Goal: Complete Application Form: Complete application form

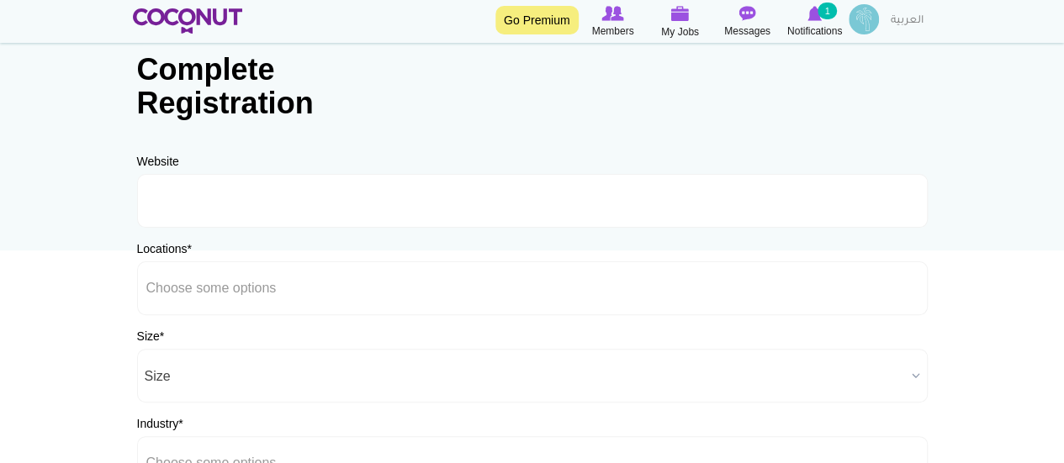
scroll to position [84, 0]
click at [155, 162] on label "Website" at bounding box center [158, 163] width 42 height 17
click at [173, 251] on label "Locations *" at bounding box center [164, 250] width 55 height 17
click at [0, 0] on select "Afghanistan Aland Islands Albania Algeria American Samoa Andorra Angola Anguill…" at bounding box center [0, 0] width 0 height 0
type input "Choose some options"
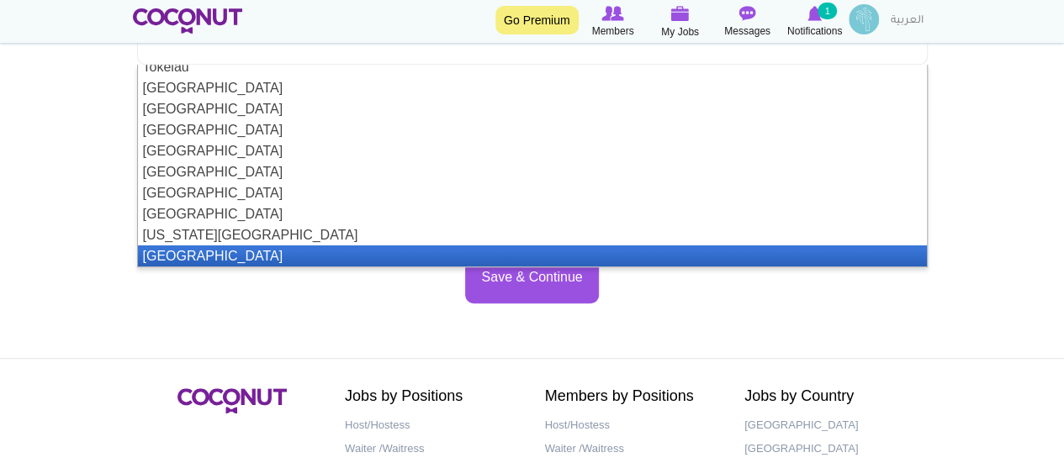
scroll to position [4760, 0]
click at [223, 251] on li "[GEOGRAPHIC_DATA]" at bounding box center [532, 256] width 789 height 21
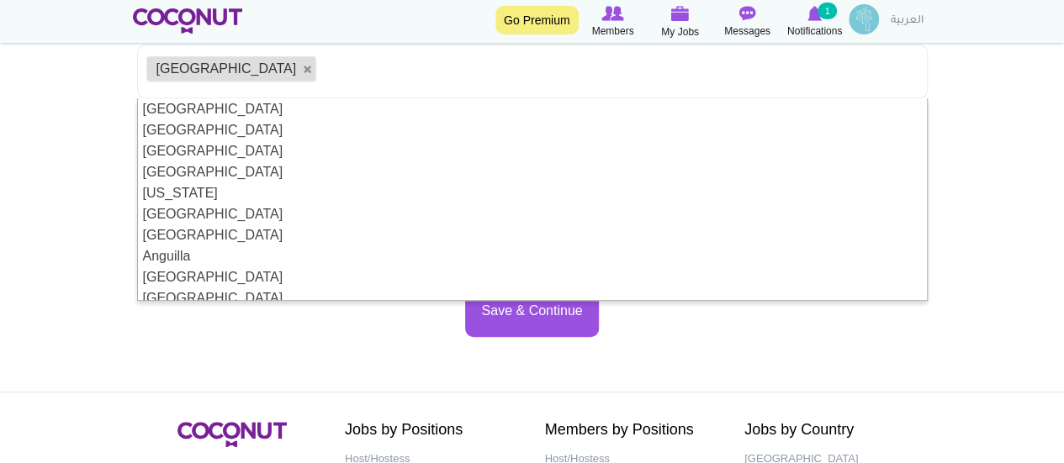
scroll to position [168, 0]
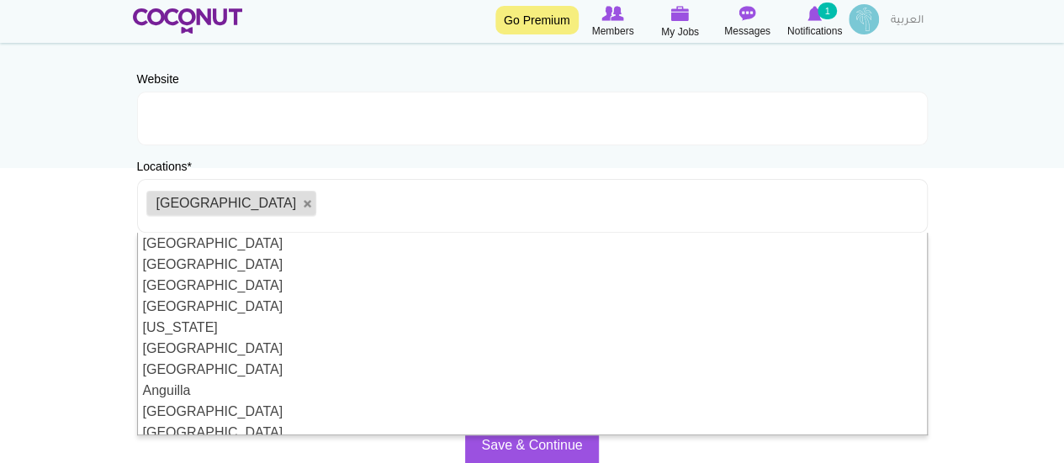
click at [1029, 173] on body "Toggle navigation Go Premium Members My Jobs Post a Job Messages Notifications …" at bounding box center [532, 315] width 1064 height 966
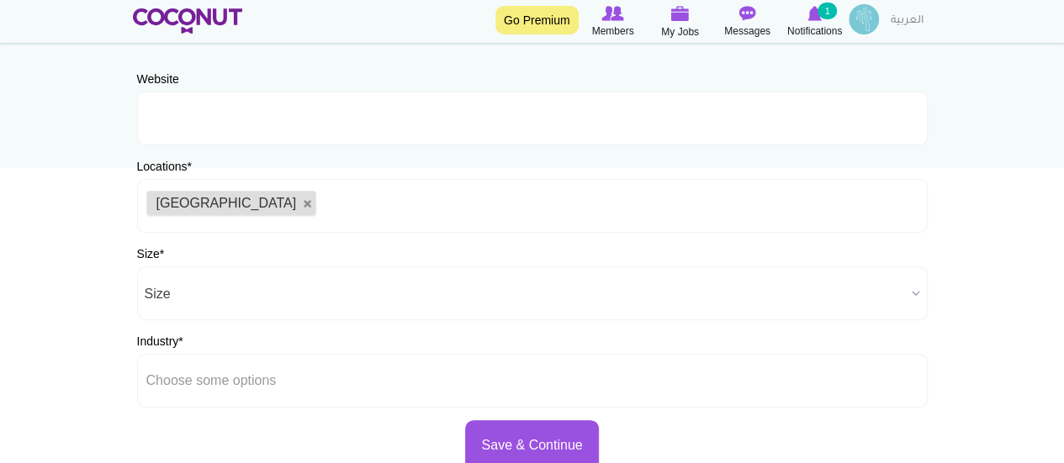
click at [210, 298] on span "Size" at bounding box center [525, 294] width 760 height 54
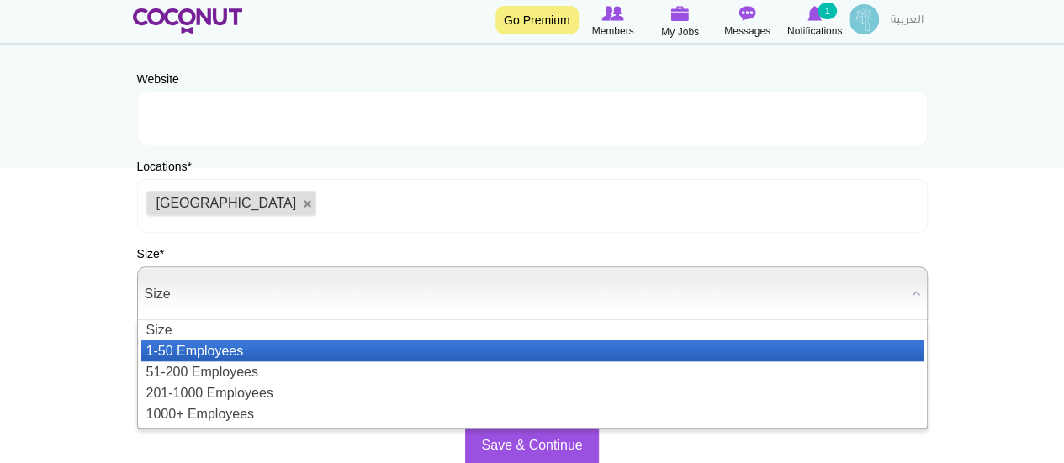
click at [205, 345] on li "1-50 Employees" at bounding box center [532, 351] width 782 height 21
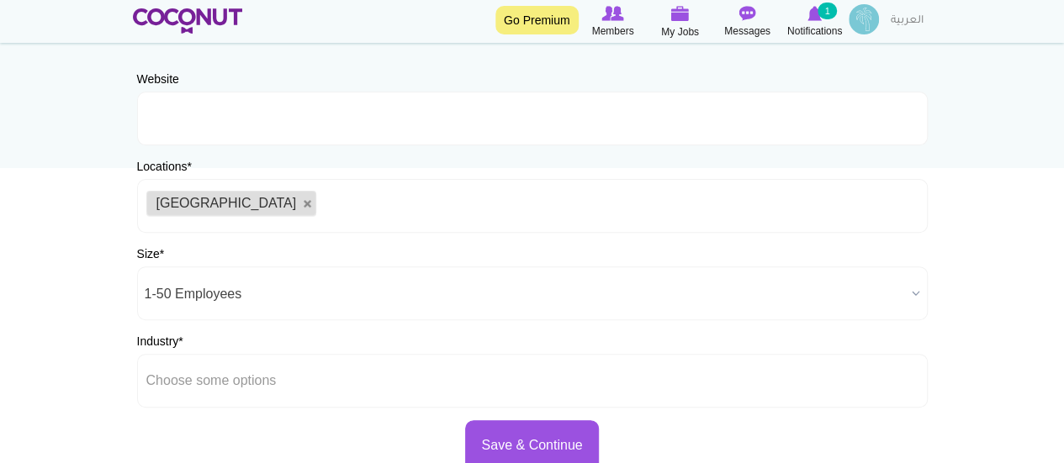
click at [45, 342] on body "Toggle navigation Go Premium Members My Jobs Post a Job Messages Notifications …" at bounding box center [532, 315] width 1064 height 966
click at [190, 338] on div "Industry * Airlines Entertainment Events Fashion Film Production Fitness Hospit…" at bounding box center [532, 370] width 791 height 75
click at [303, 329] on div "Website URL Should be http://www.website.com or www.website.com Locations * Afg…" at bounding box center [532, 271] width 791 height 401
click at [234, 387] on input "text" at bounding box center [221, 380] width 151 height 15
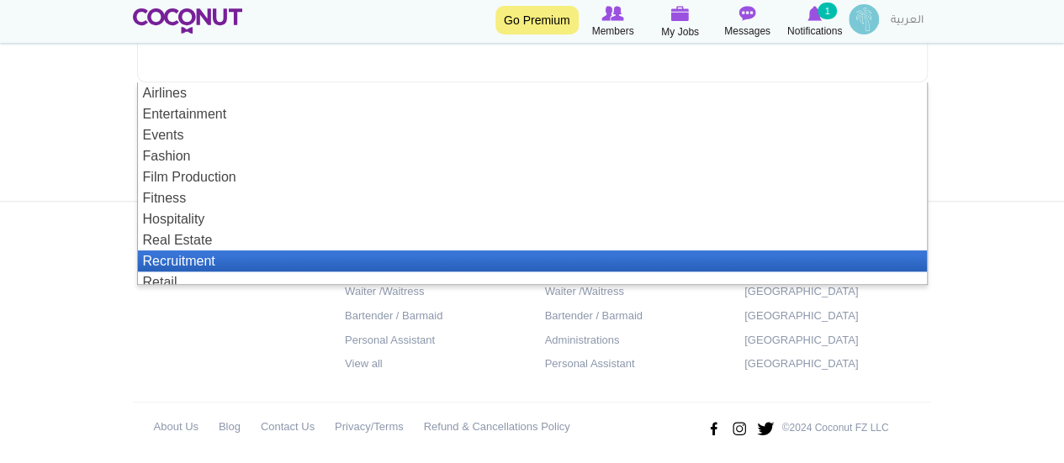
scroll to position [8, 0]
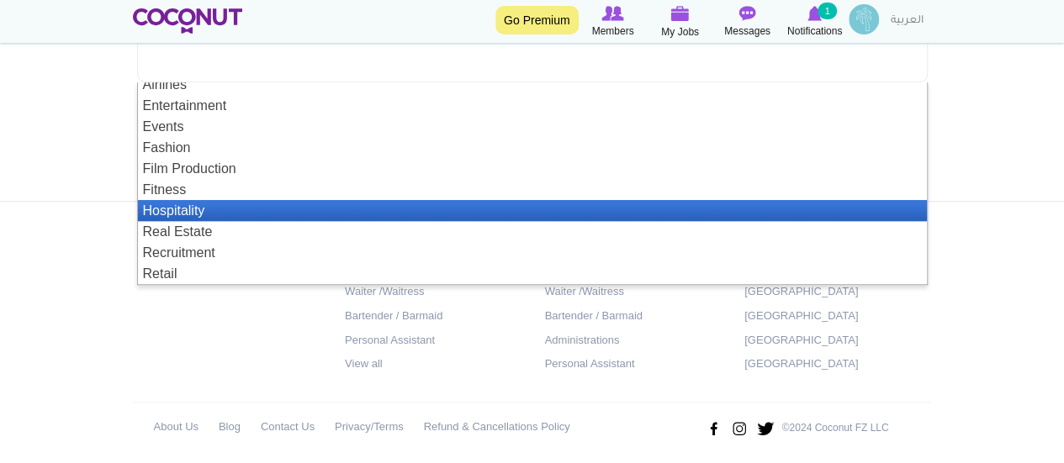
click at [188, 206] on li "Hospitality" at bounding box center [532, 210] width 789 height 21
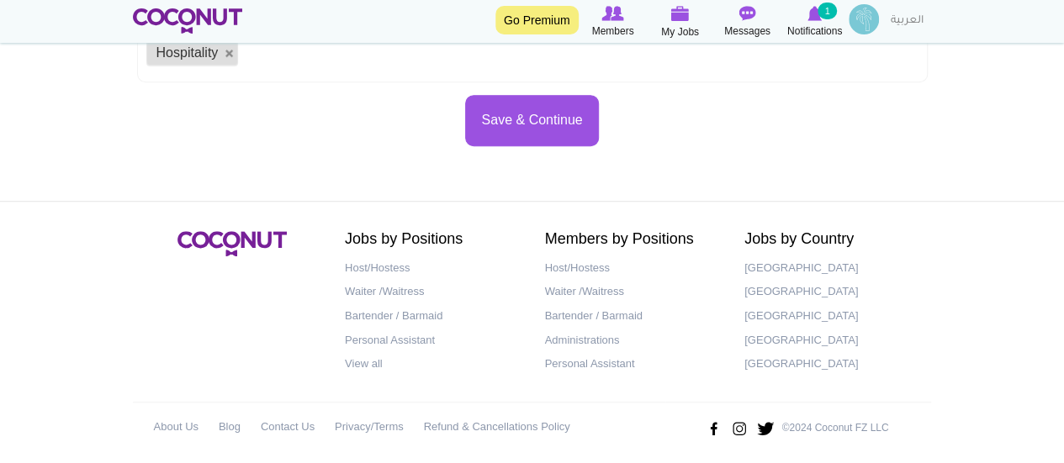
scroll to position [0, 0]
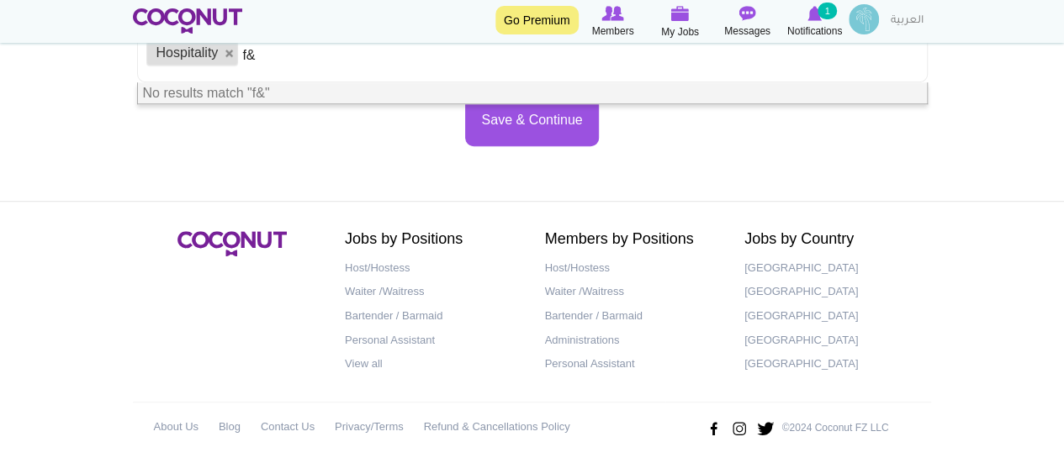
type input "f"
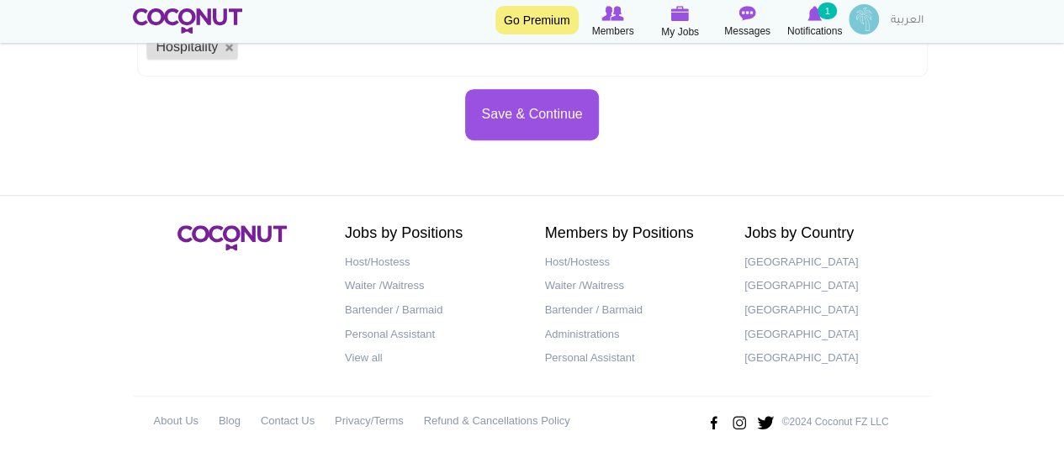
scroll to position [501, 0]
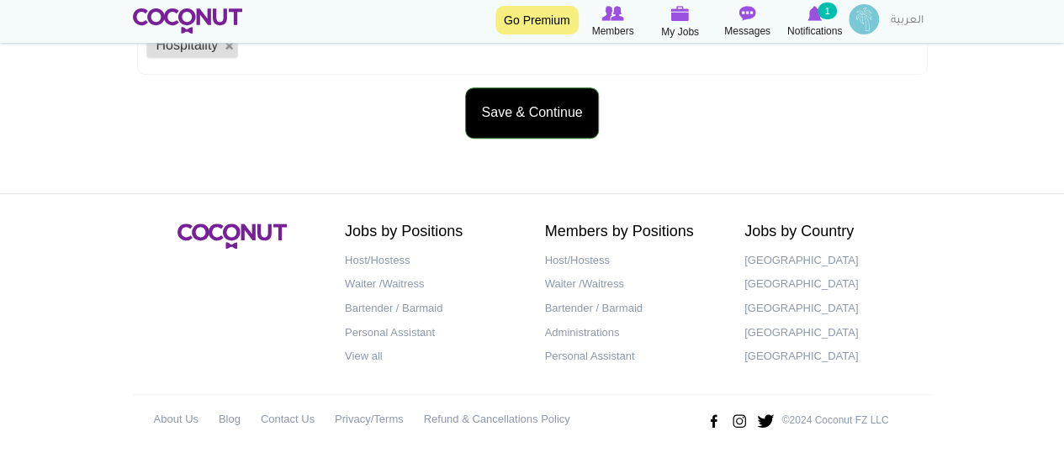
click at [541, 114] on button "Save & Continue" at bounding box center [531, 112] width 133 height 51
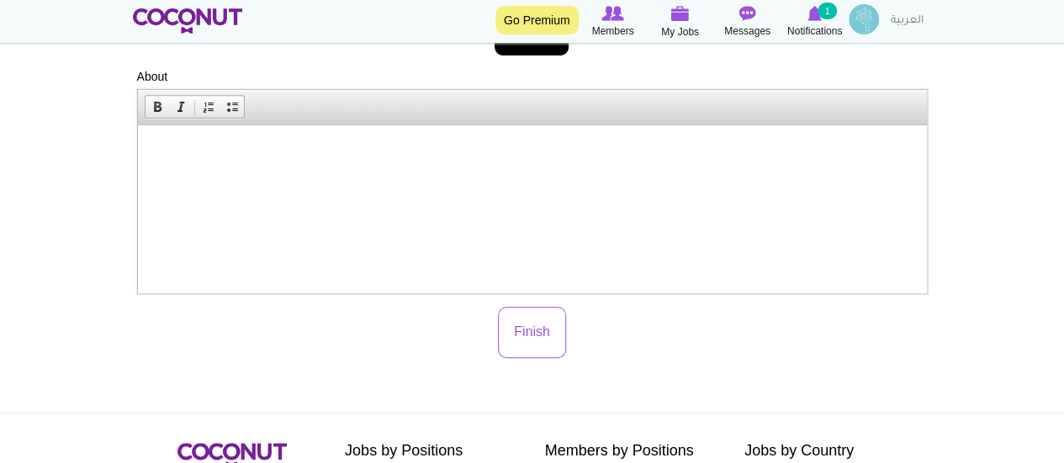
scroll to position [589, 0]
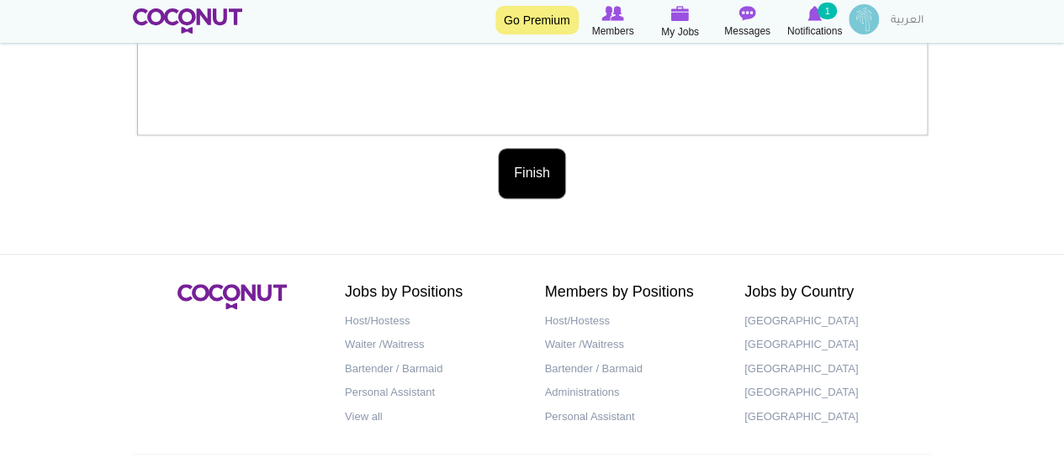
click at [533, 169] on button "Finish" at bounding box center [532, 173] width 68 height 51
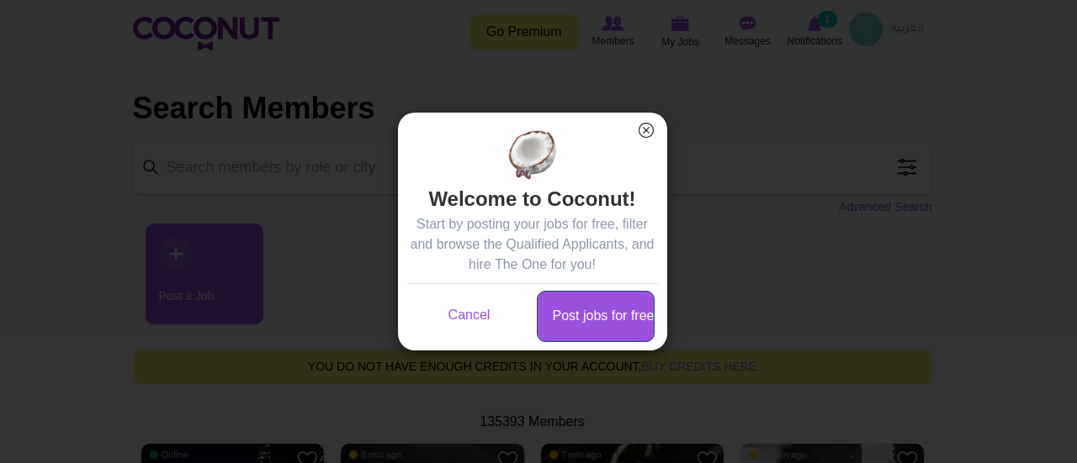
click at [603, 310] on link "Post jobs for free" at bounding box center [596, 316] width 118 height 51
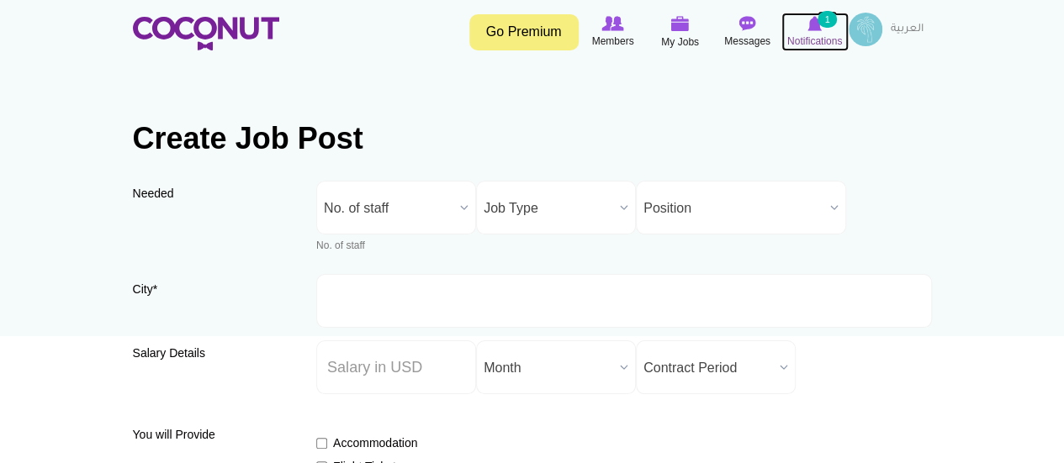
click at [823, 24] on small "1" at bounding box center [826, 19] width 19 height 17
